Goal: Transaction & Acquisition: Purchase product/service

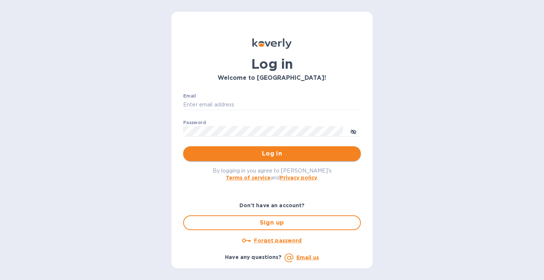
type input "ap@justrytfoods.com"
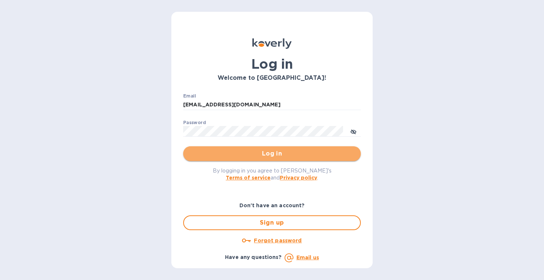
click at [285, 154] on span "Log in" at bounding box center [272, 153] width 166 height 9
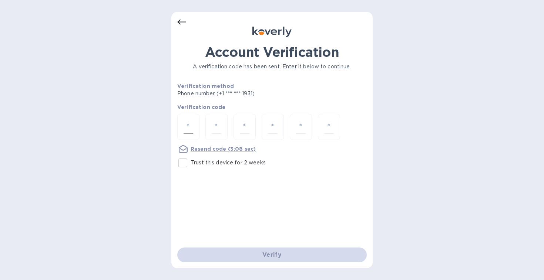
click at [189, 124] on input "number" at bounding box center [189, 127] width 10 height 14
type input "4"
type input "6"
type input "8"
type input "9"
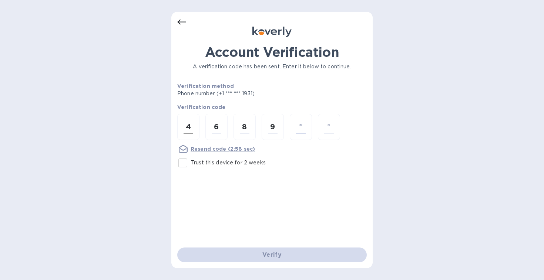
type input "2"
type input "6"
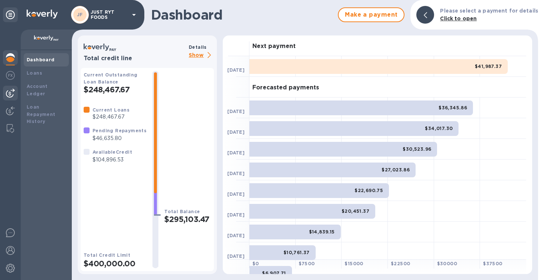
click at [6, 90] on img at bounding box center [10, 93] width 9 height 9
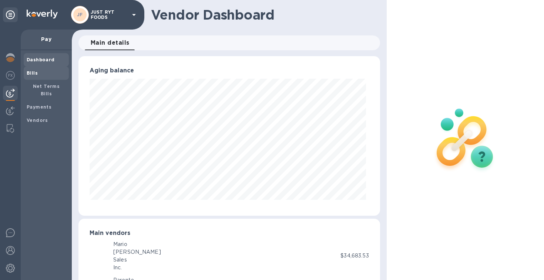
scroll to position [369814, 369675]
click at [36, 76] on span "Bills" at bounding box center [32, 73] width 11 height 7
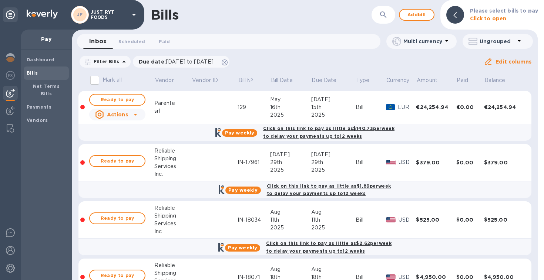
click at [509, 13] on b "Please select bills to pay" at bounding box center [504, 11] width 68 height 6
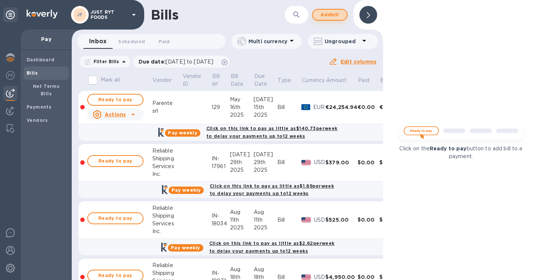
click at [327, 16] on span "Add bill" at bounding box center [330, 14] width 22 height 9
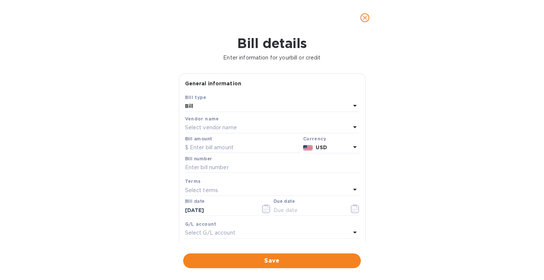
click at [222, 128] on p "Select vendor name" at bounding box center [211, 128] width 52 height 8
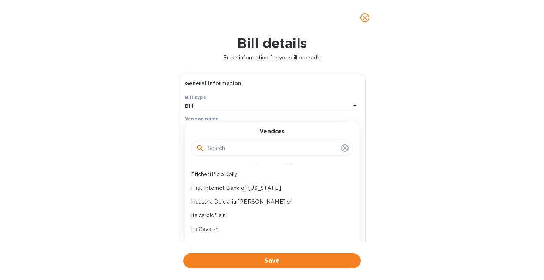
scroll to position [266, 0]
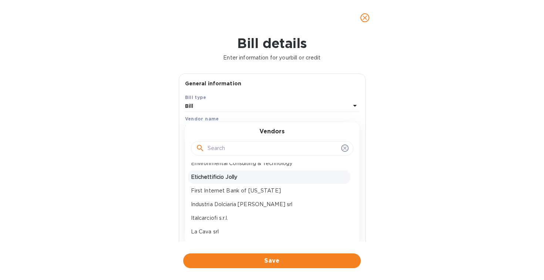
click at [230, 179] on p "Etichettificio Jolly" at bounding box center [269, 178] width 156 height 8
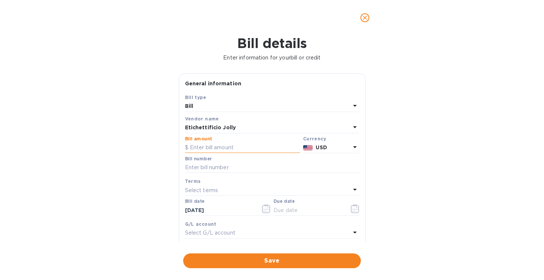
click at [217, 147] on input "text" at bounding box center [242, 147] width 115 height 11
type input "4,071.37"
click at [333, 149] on p "USD" at bounding box center [333, 148] width 34 height 8
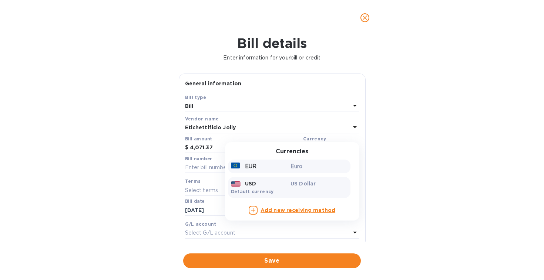
click at [316, 165] on p "Euro" at bounding box center [318, 167] width 57 height 8
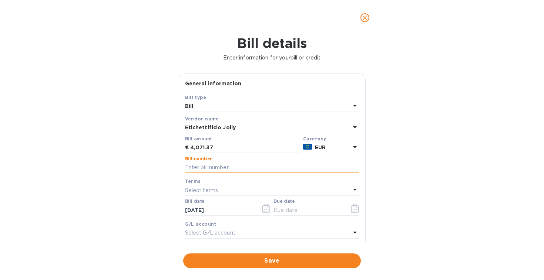
click at [221, 168] on input "text" at bounding box center [272, 167] width 174 height 11
type input "380"
click at [262, 212] on icon "button" at bounding box center [266, 209] width 9 height 9
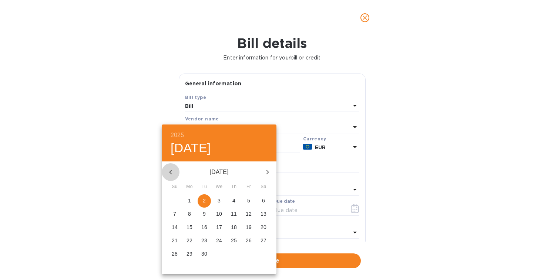
click at [169, 171] on icon "button" at bounding box center [170, 172] width 9 height 9
click at [171, 173] on icon "button" at bounding box center [170, 172] width 3 height 4
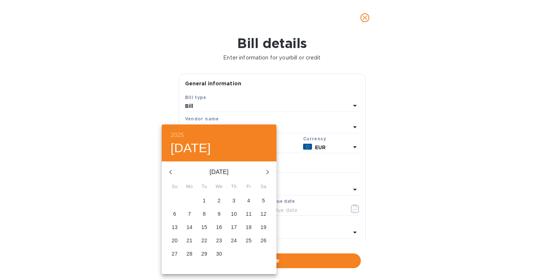
click at [218, 255] on p "30" at bounding box center [219, 253] width 6 height 7
type input "[DATE]"
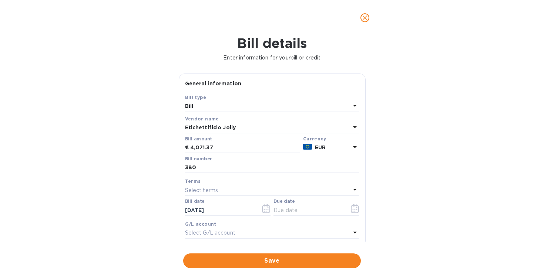
click at [238, 191] on div "Select terms" at bounding box center [267, 190] width 165 height 10
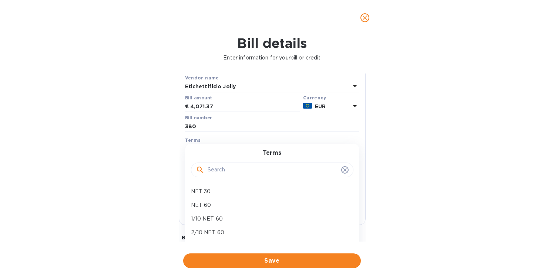
scroll to position [47, 0]
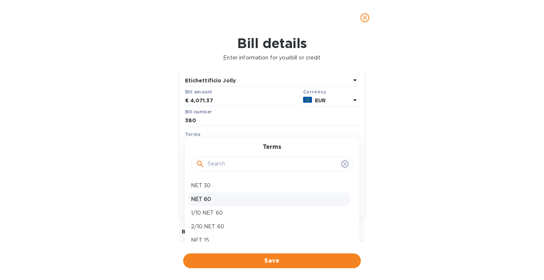
click at [198, 197] on p "NET 60" at bounding box center [269, 200] width 156 height 8
type input "[DATE]"
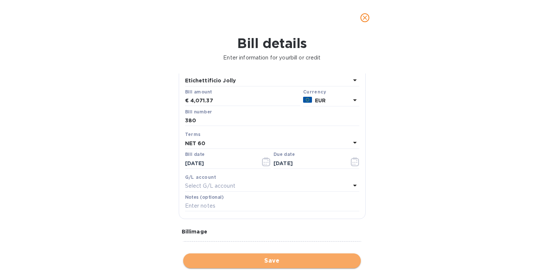
click at [297, 260] on span "Save" at bounding box center [272, 261] width 166 height 9
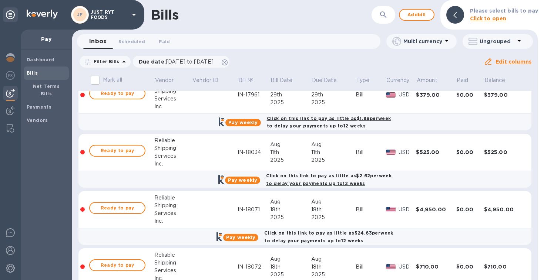
scroll to position [158, 0]
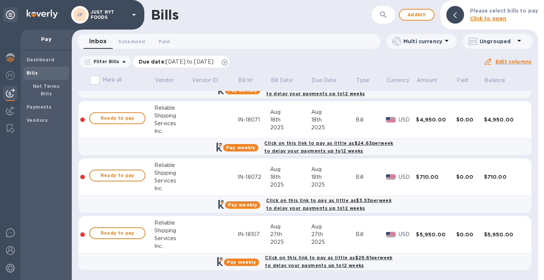
click at [228, 64] on icon at bounding box center [225, 63] width 6 height 6
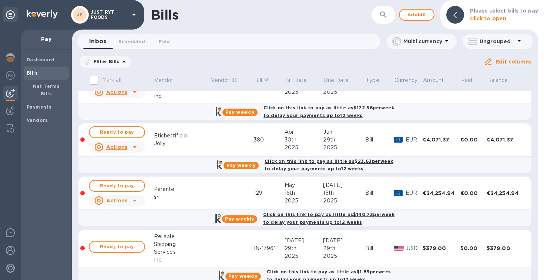
scroll to position [27, 0]
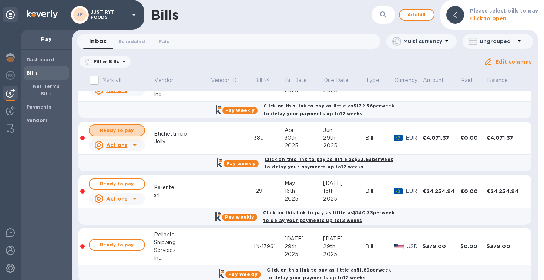
click at [114, 130] on span "Ready to pay" at bounding box center [116, 130] width 43 height 9
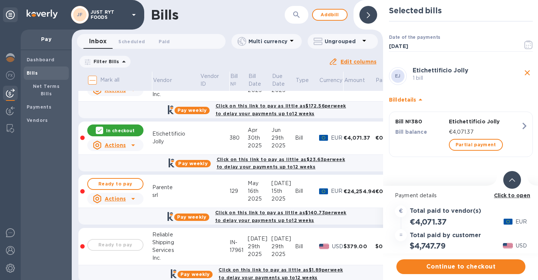
click at [511, 195] on b "Click to open" at bounding box center [512, 196] width 37 height 6
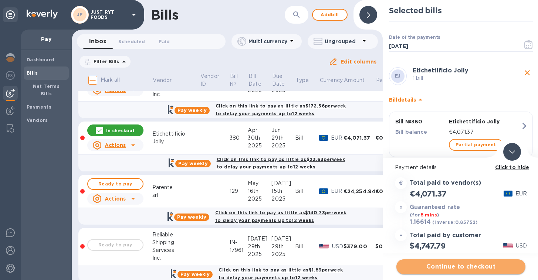
click at [461, 267] on span "Continue to checkout" at bounding box center [461, 267] width 117 height 9
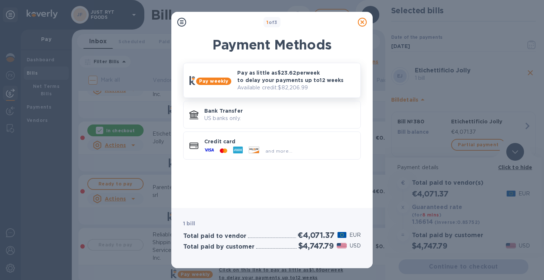
click at [305, 74] on p "Pay as little as $23.62 per week to delay your payments up to 12 weeks" at bounding box center [295, 76] width 117 height 15
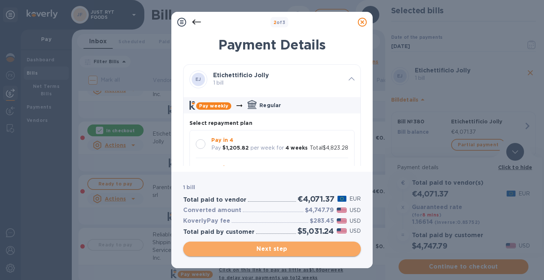
click at [295, 246] on span "Next step" at bounding box center [272, 249] width 166 height 9
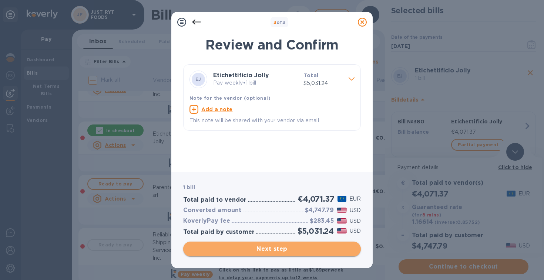
click at [295, 246] on span "Next step" at bounding box center [272, 249] width 166 height 9
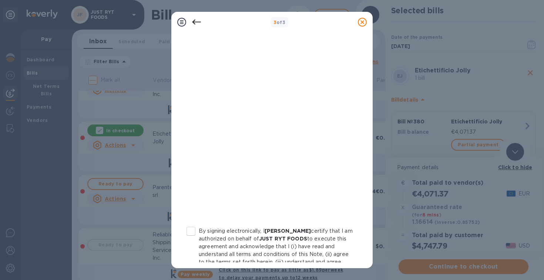
scroll to position [141, 0]
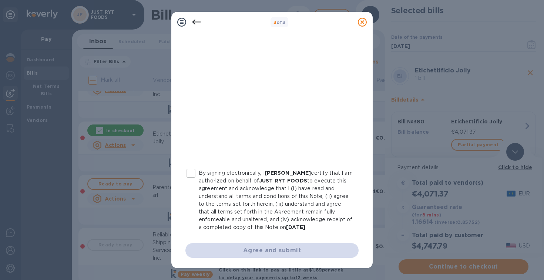
click at [191, 166] on input "By signing electronically, I [PERSON_NAME] certify that I am authorized on beha…" at bounding box center [191, 174] width 16 height 16
checkbox input "true"
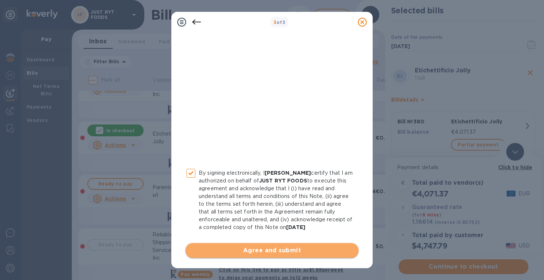
click at [290, 250] on span "Agree and submit" at bounding box center [271, 250] width 161 height 9
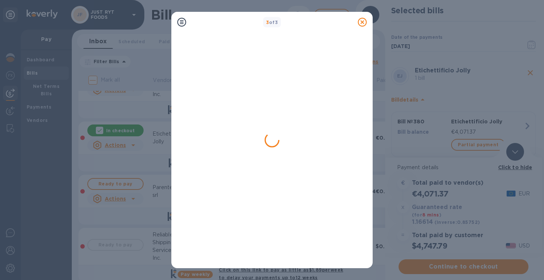
scroll to position [0, 0]
